Goal: Find specific page/section: Find specific page/section

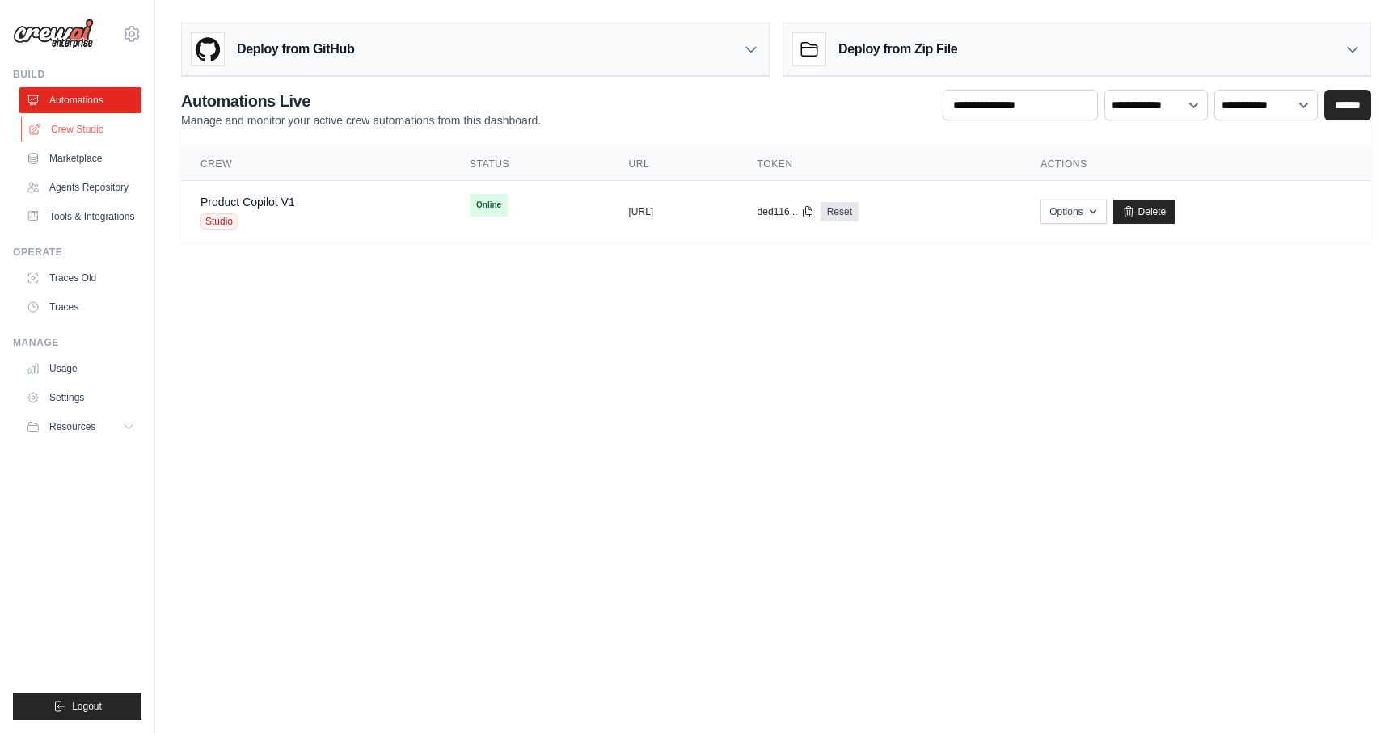
click at [70, 134] on link "Crew Studio" at bounding box center [82, 129] width 122 height 26
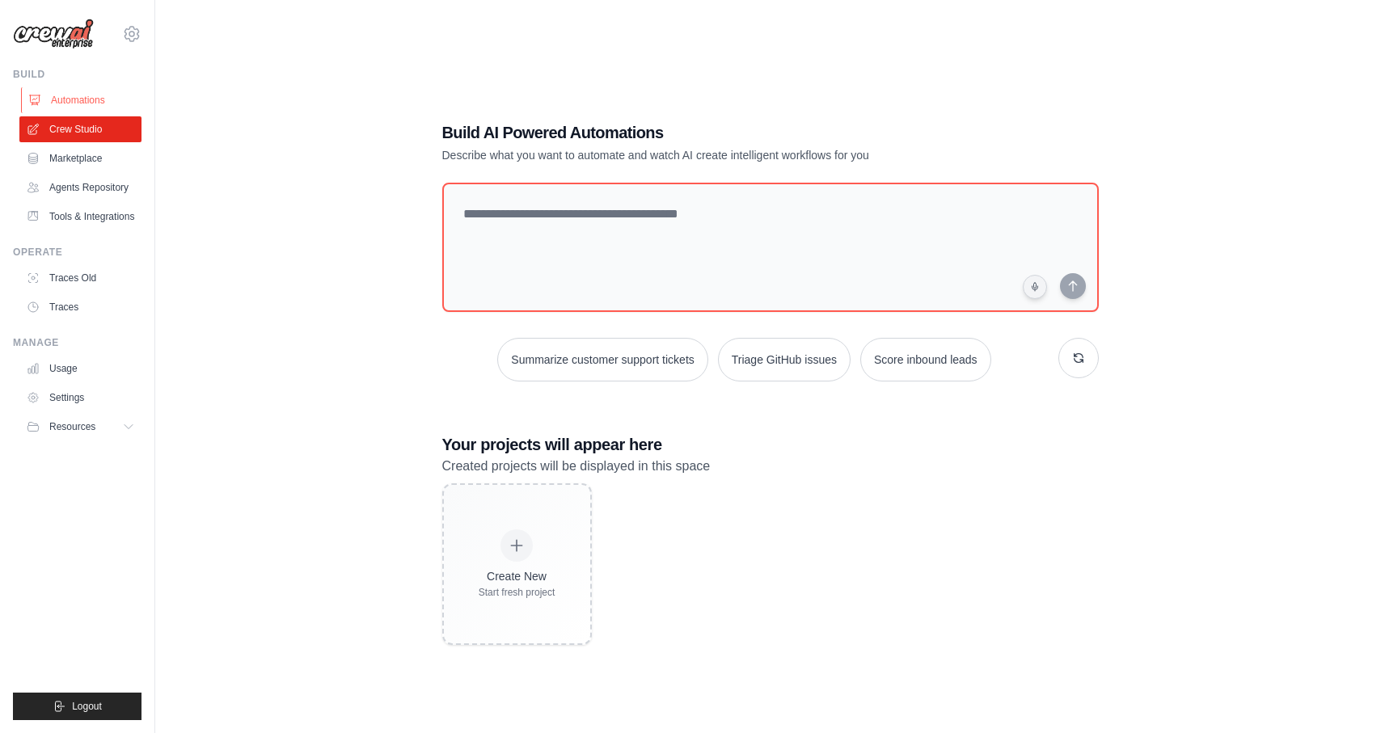
click at [78, 108] on link "Automations" at bounding box center [82, 100] width 122 height 26
